Goal: Information Seeking & Learning: Learn about a topic

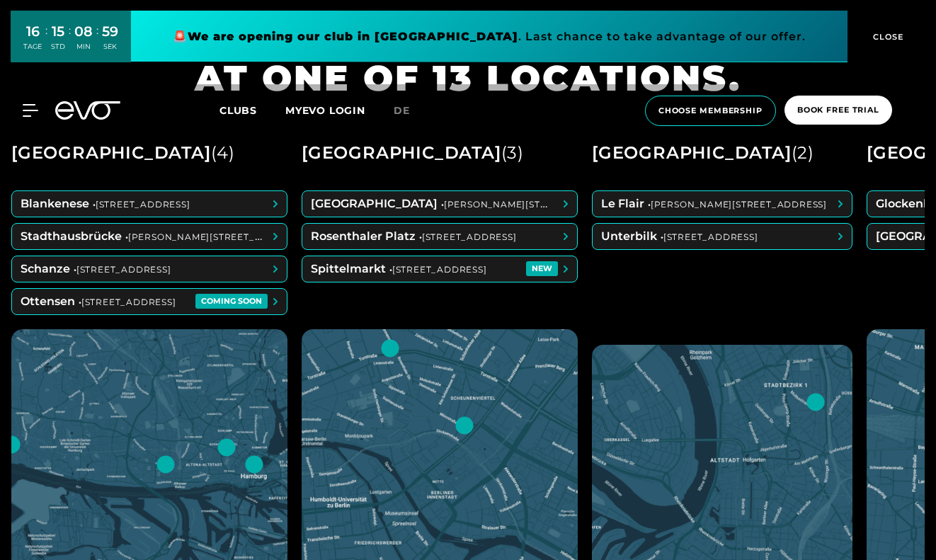
scroll to position [604, 0]
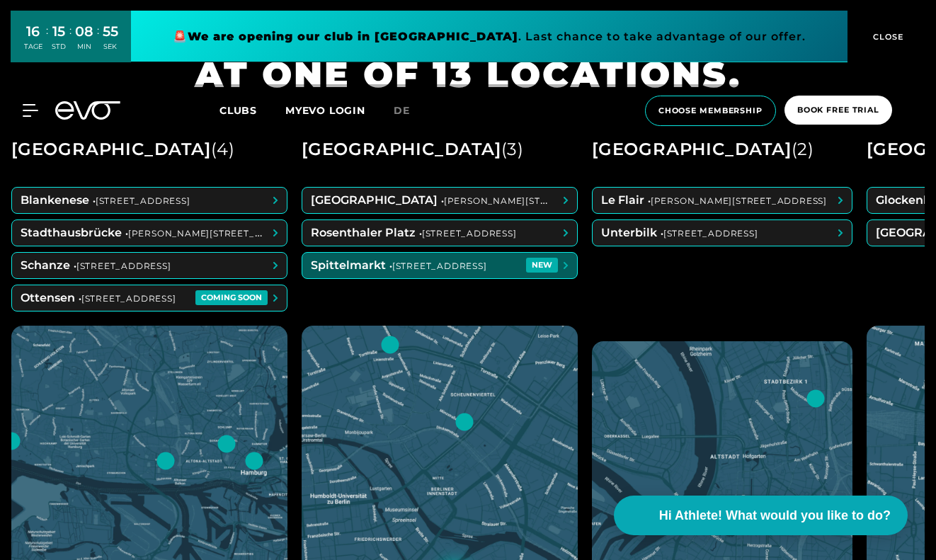
click at [482, 264] on span at bounding box center [439, 266] width 275 height 26
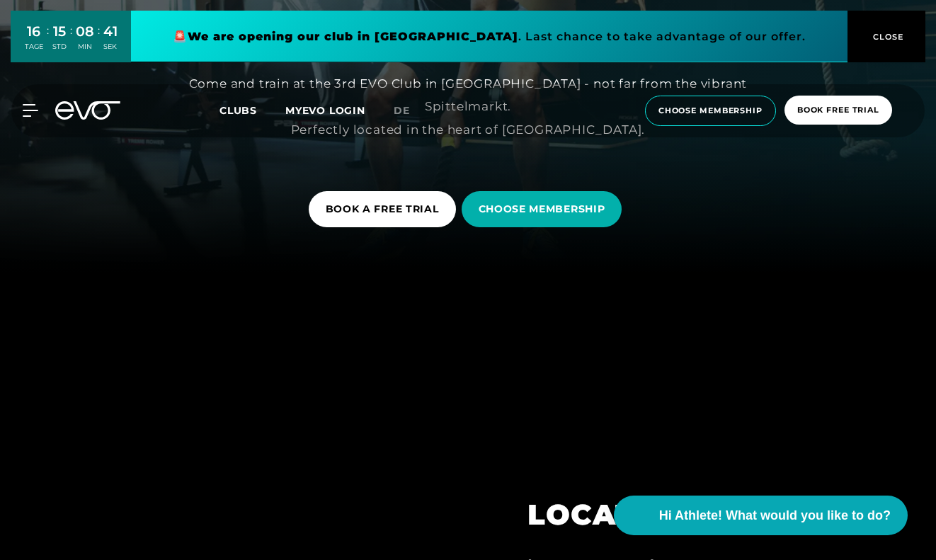
scroll to position [276, 0]
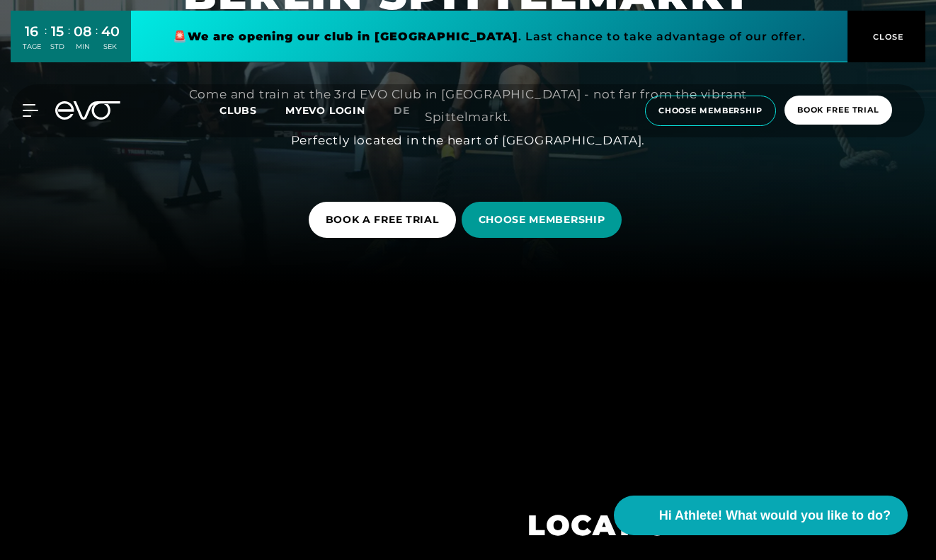
click at [530, 216] on span "CHOOSE MEMBERSHIP" at bounding box center [542, 220] width 127 height 15
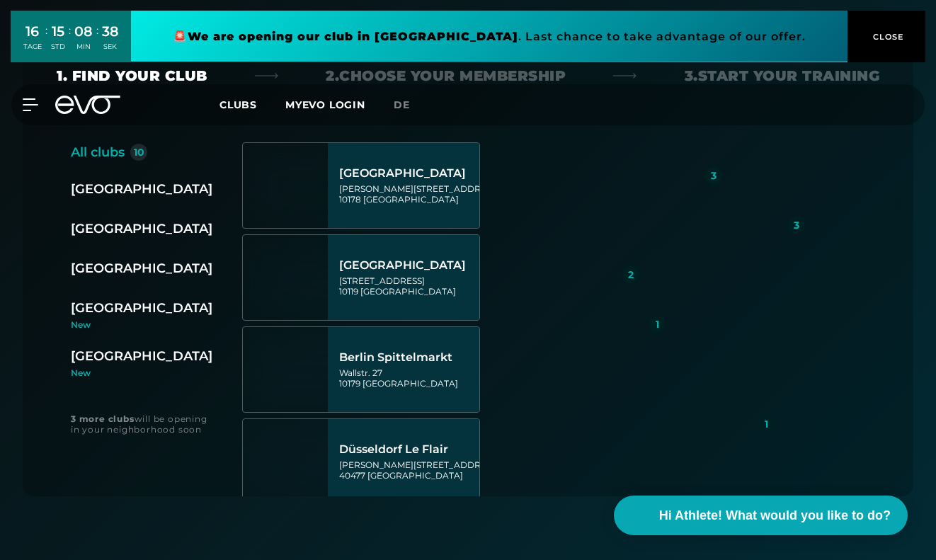
scroll to position [300, 0]
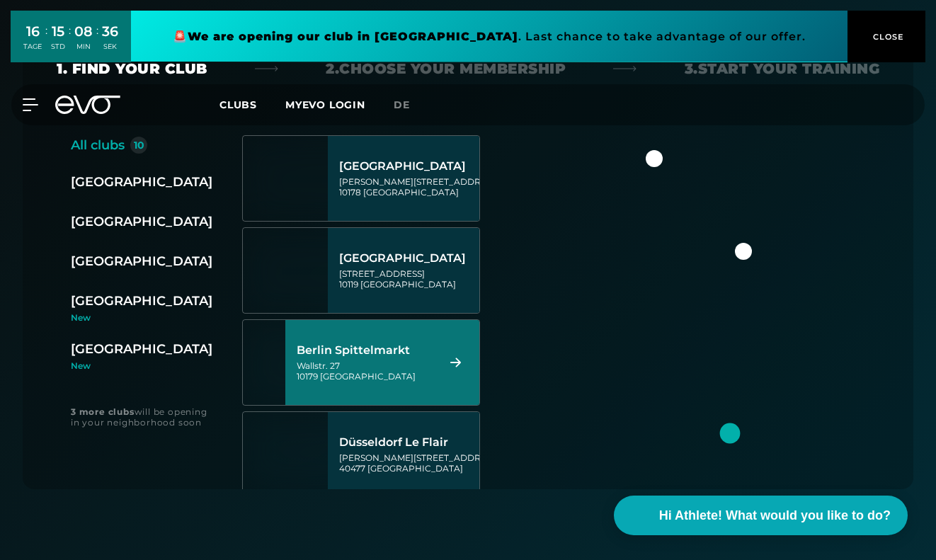
click at [411, 371] on div "[STREET_ADDRESS]" at bounding box center [365, 371] width 137 height 21
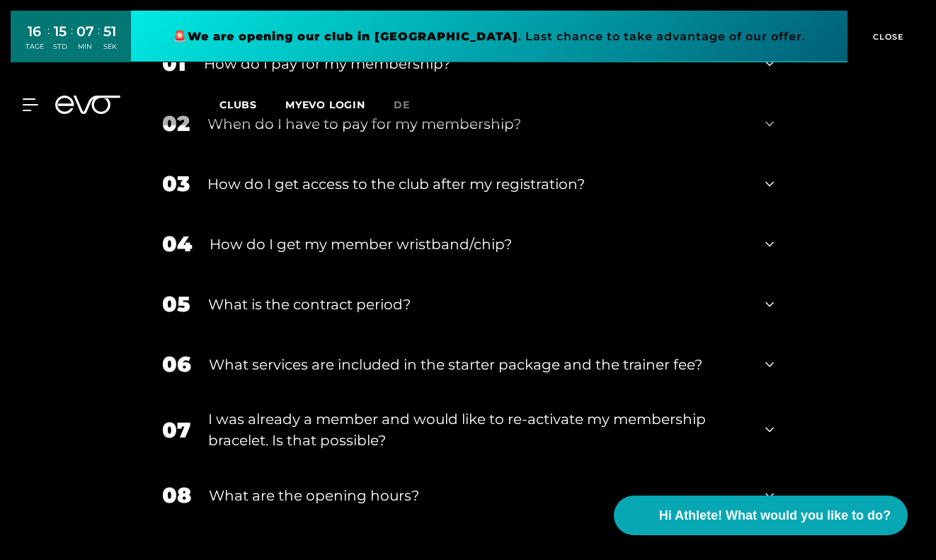
scroll to position [2270, 0]
click at [413, 353] on div "What services are included in the starter package and the trainer fee?" at bounding box center [478, 363] width 539 height 21
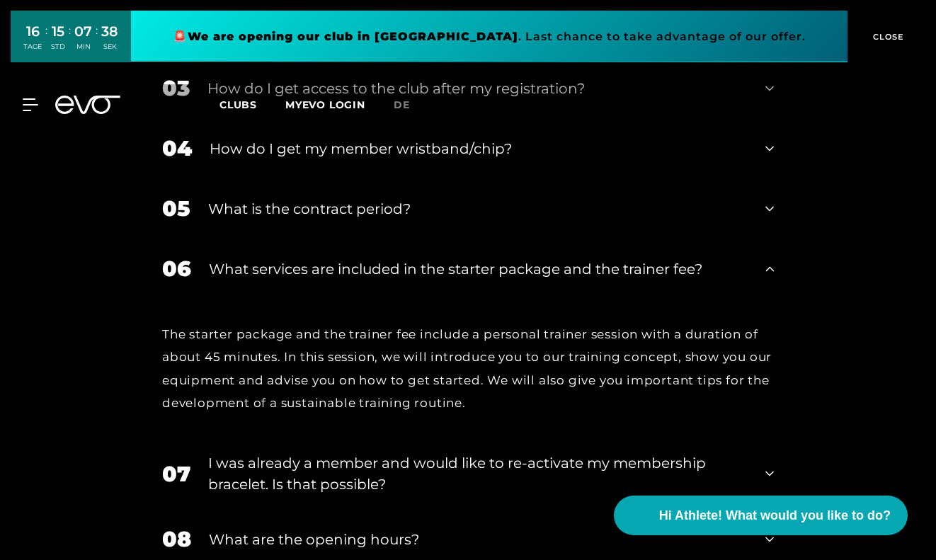
scroll to position [2367, 0]
click at [385, 451] on div "I was already a member and would like to re-activate my membership bracelet. Is…" at bounding box center [478, 472] width 540 height 43
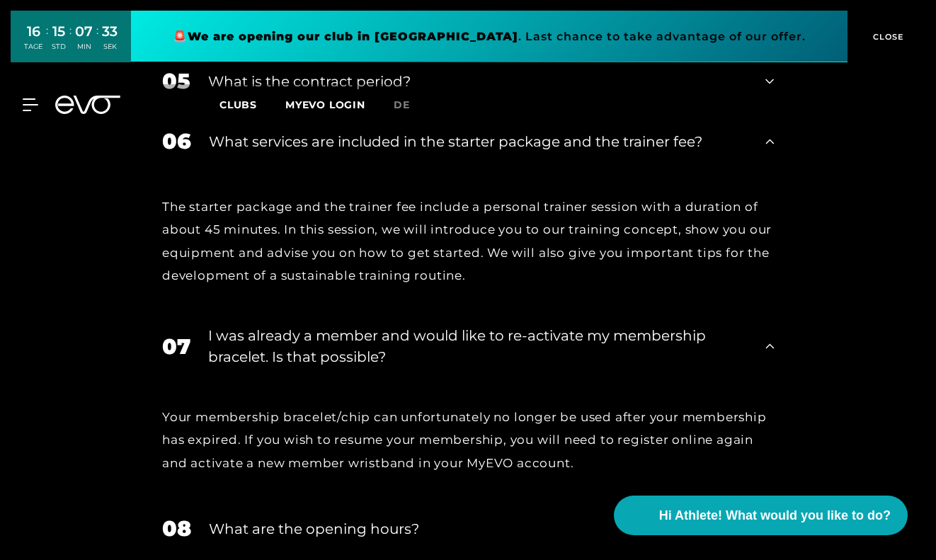
scroll to position [2495, 0]
